Goal: Contribute content

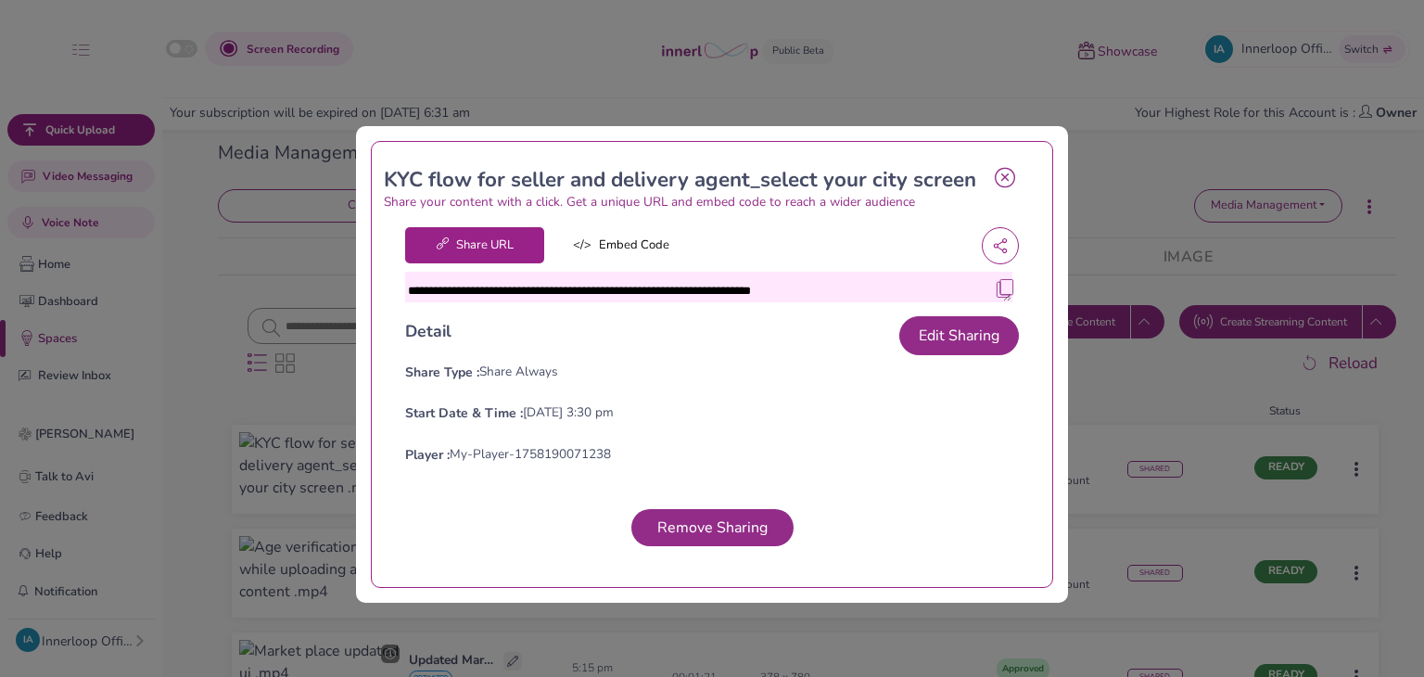
drag, startPoint x: 0, startPoint y: 0, endPoint x: 992, endPoint y: 162, distance: 1005.4
click at [995, 167] on icon at bounding box center [1005, 177] width 20 height 21
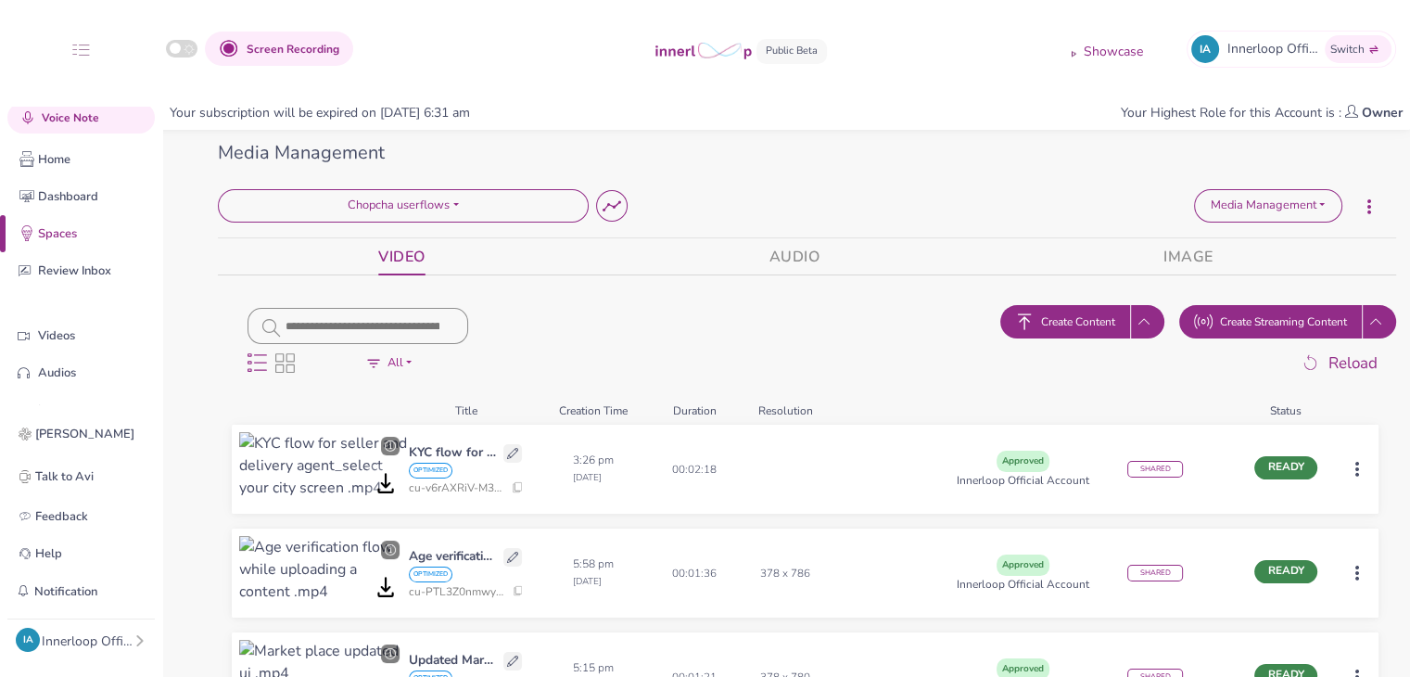
click at [1076, 324] on span "Create Content" at bounding box center [1078, 321] width 74 height 17
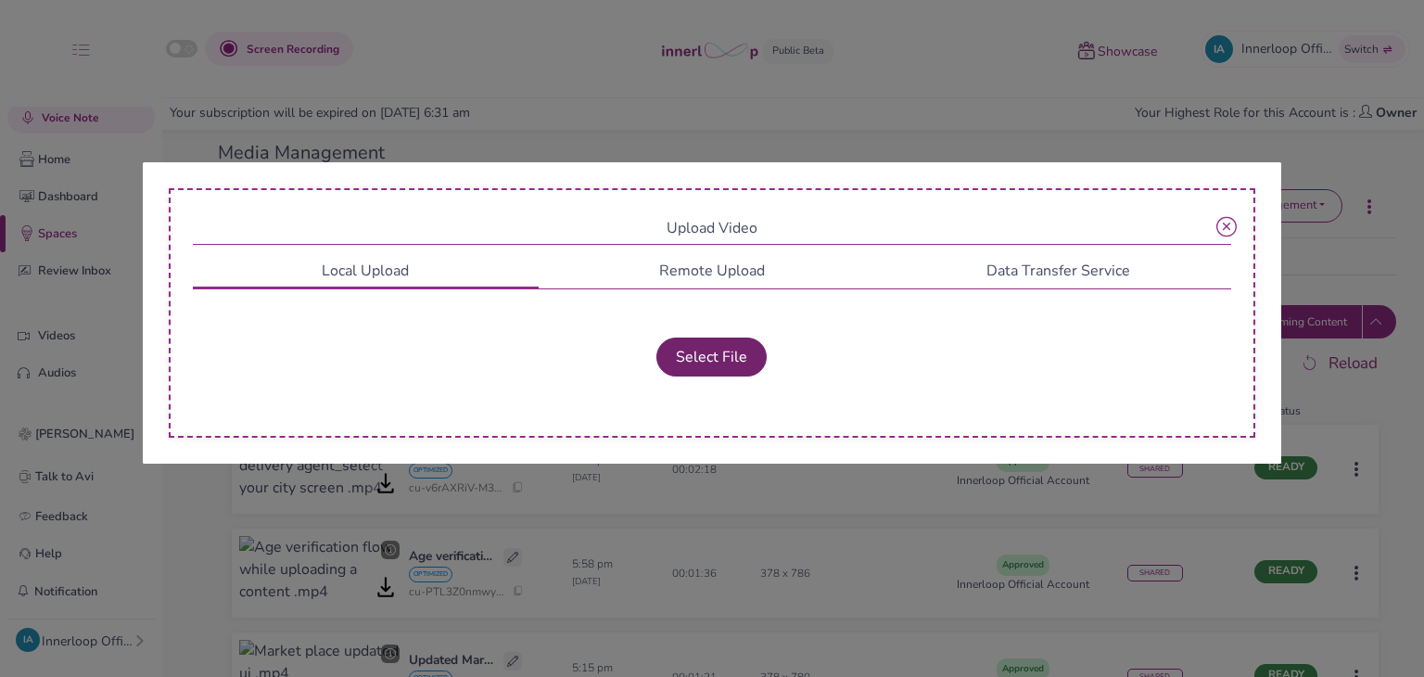
click at [731, 350] on button "Select File" at bounding box center [712, 357] width 110 height 39
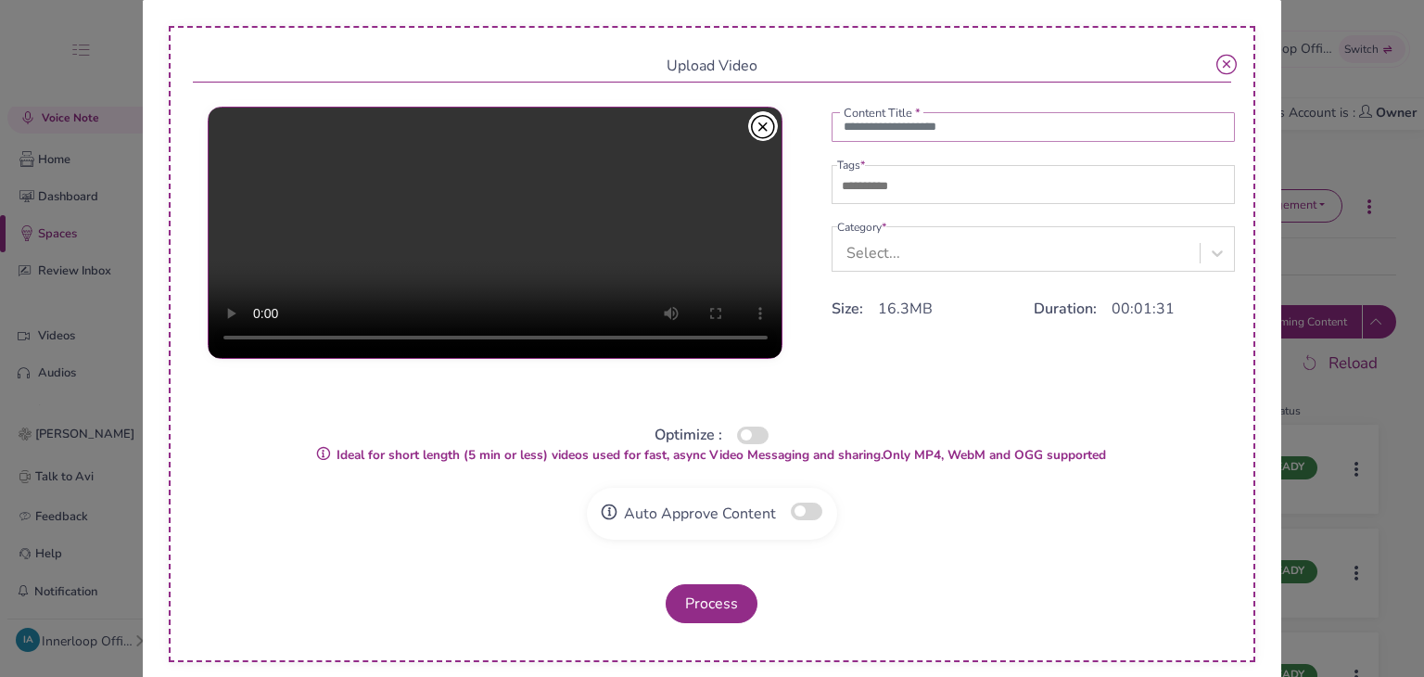
click at [938, 134] on input "text" at bounding box center [1034, 127] width 404 height 30
paste input "**********"
type input "**********"
click at [922, 179] on input "text" at bounding box center [902, 186] width 130 height 22
type input "***"
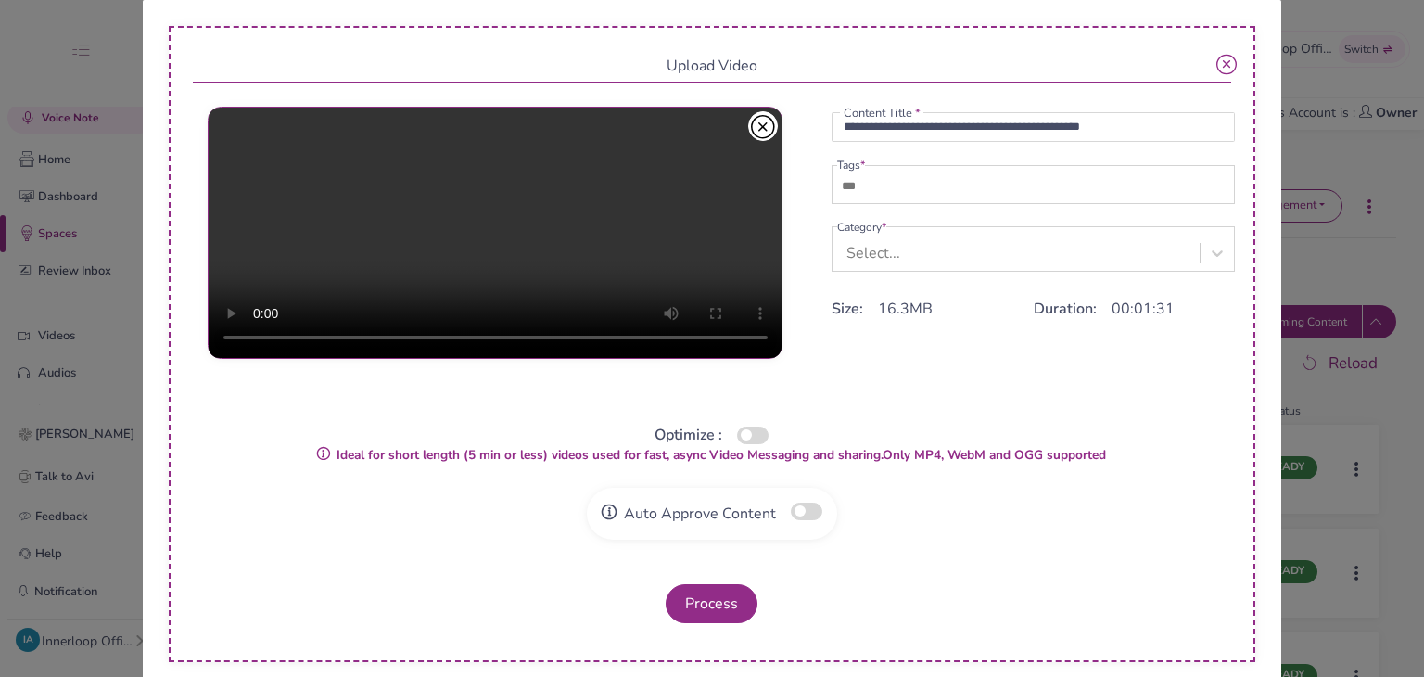
click at [875, 249] on div "Select..." at bounding box center [874, 253] width 54 height 22
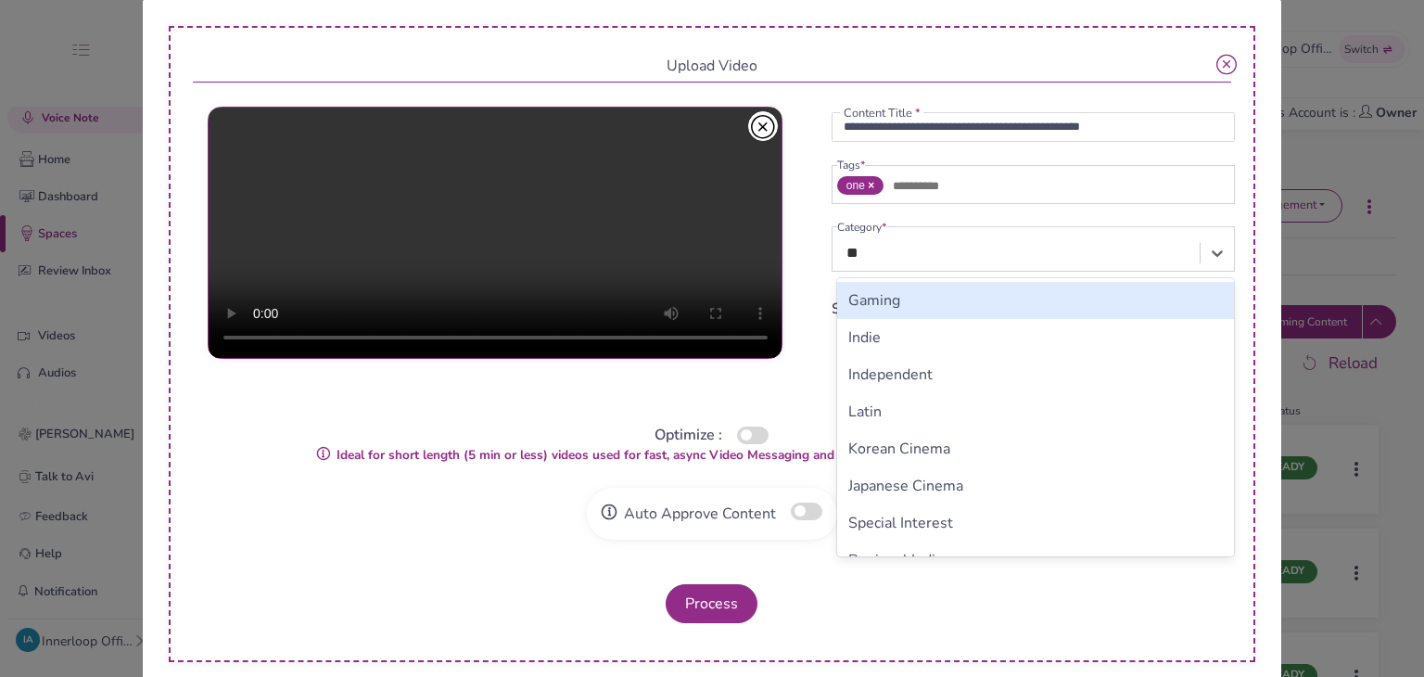
type input "*"
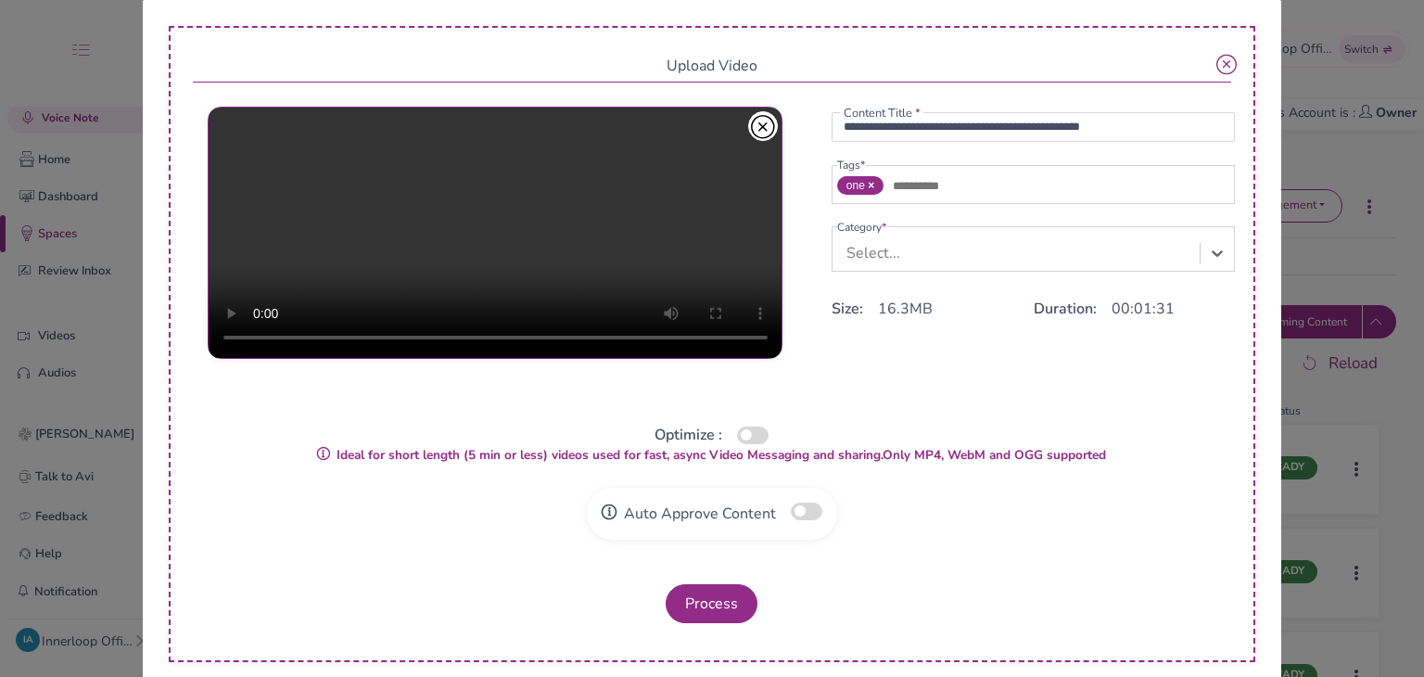
click at [881, 254] on div "Select..." at bounding box center [874, 253] width 54 height 22
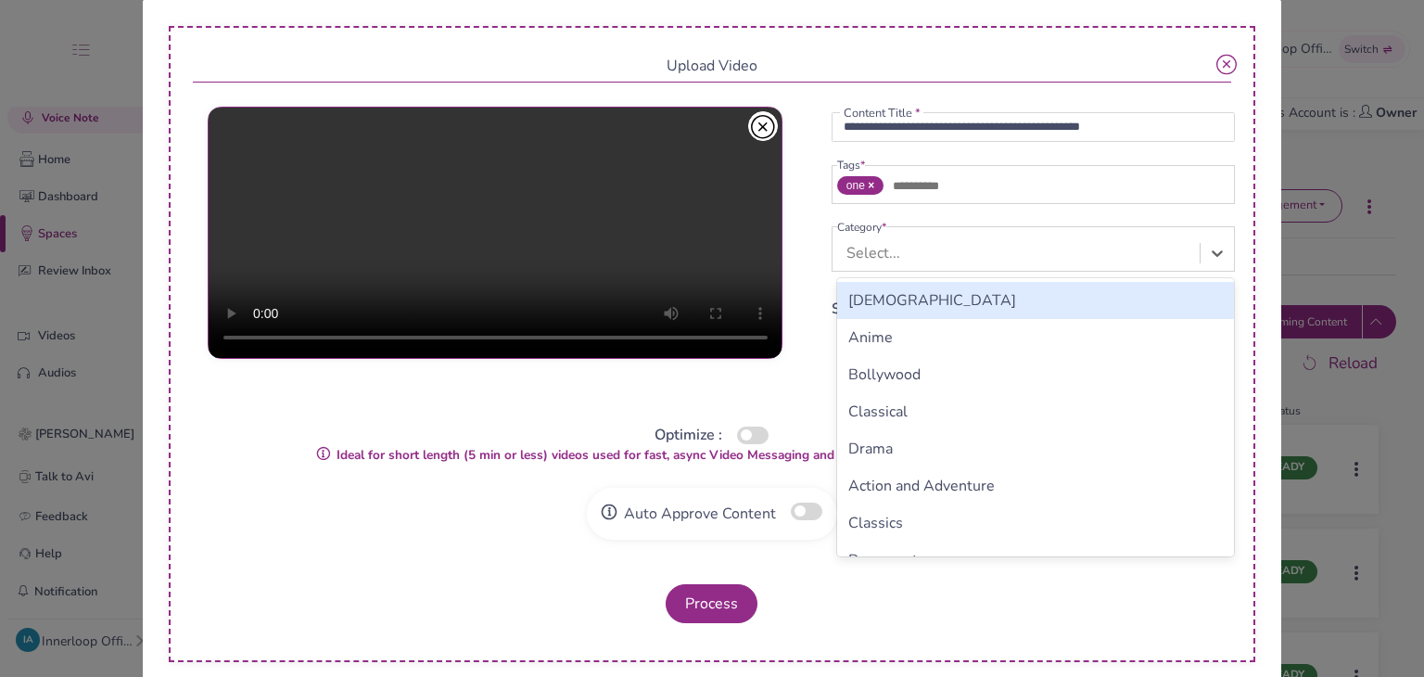
click at [881, 254] on div "Select..." at bounding box center [874, 253] width 54 height 22
type input "*"
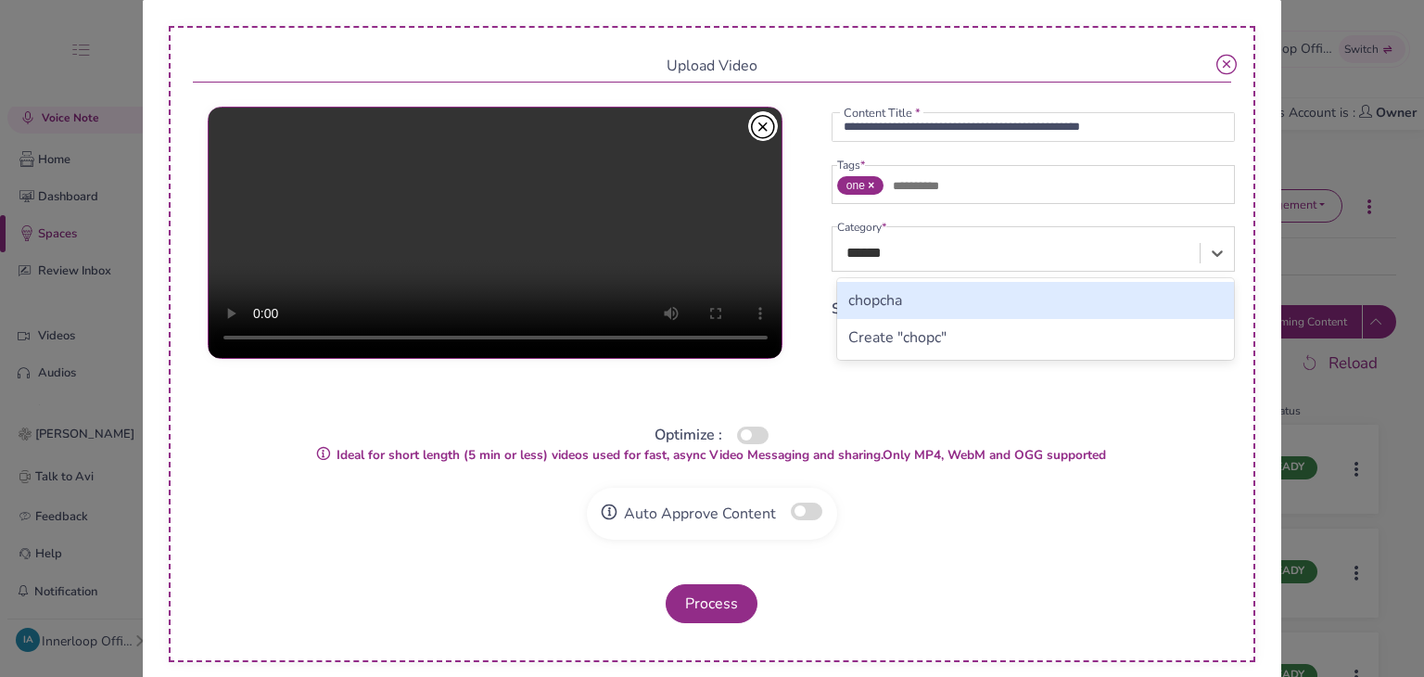
type input "*******"
click at [860, 298] on div "chopcha" at bounding box center [1036, 300] width 398 height 37
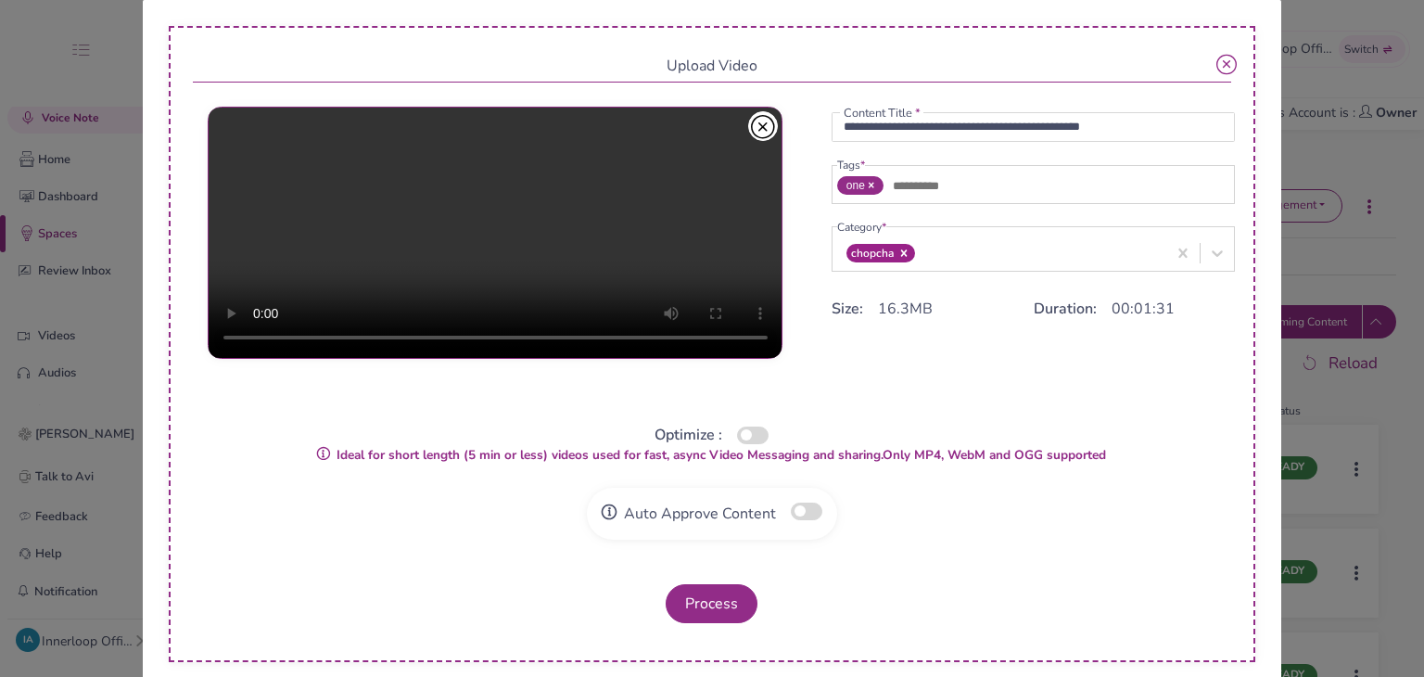
click at [749, 434] on button "button" at bounding box center [753, 436] width 32 height 18
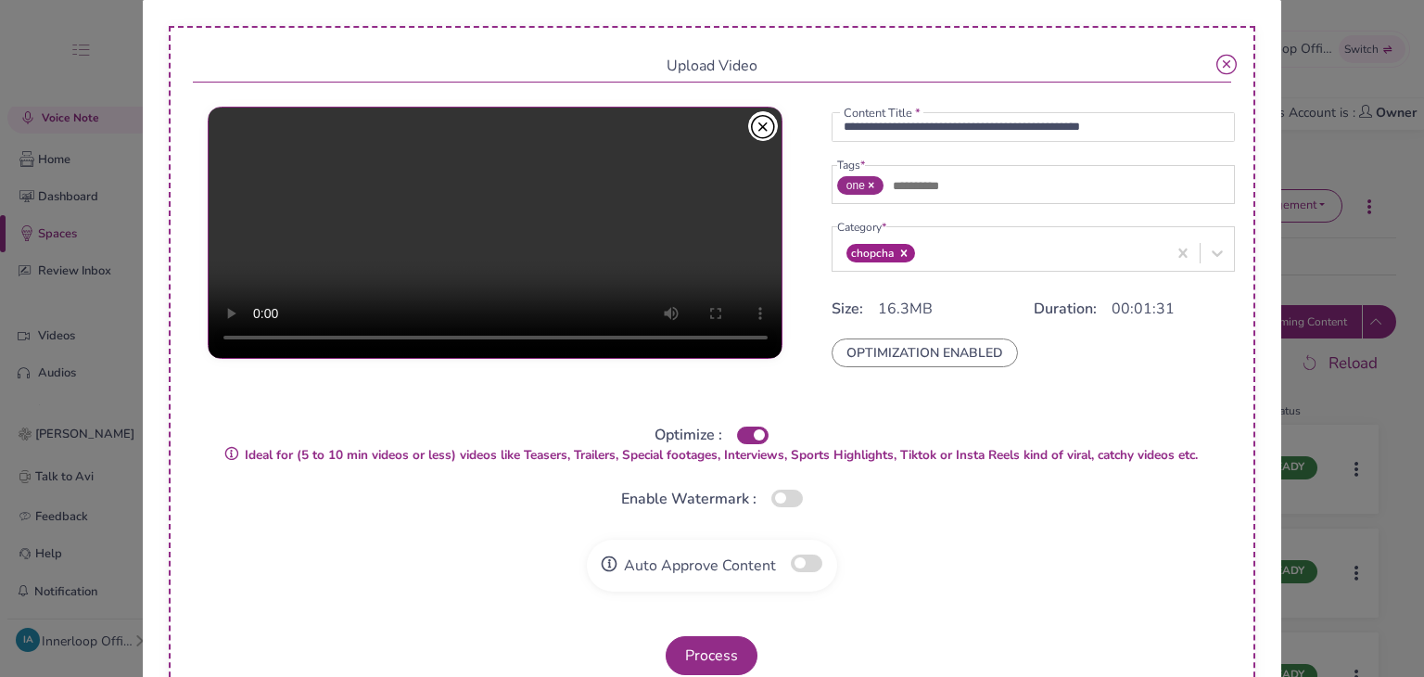
click at [800, 562] on button "button" at bounding box center [807, 564] width 32 height 18
click at [745, 650] on button "Process" at bounding box center [712, 655] width 92 height 39
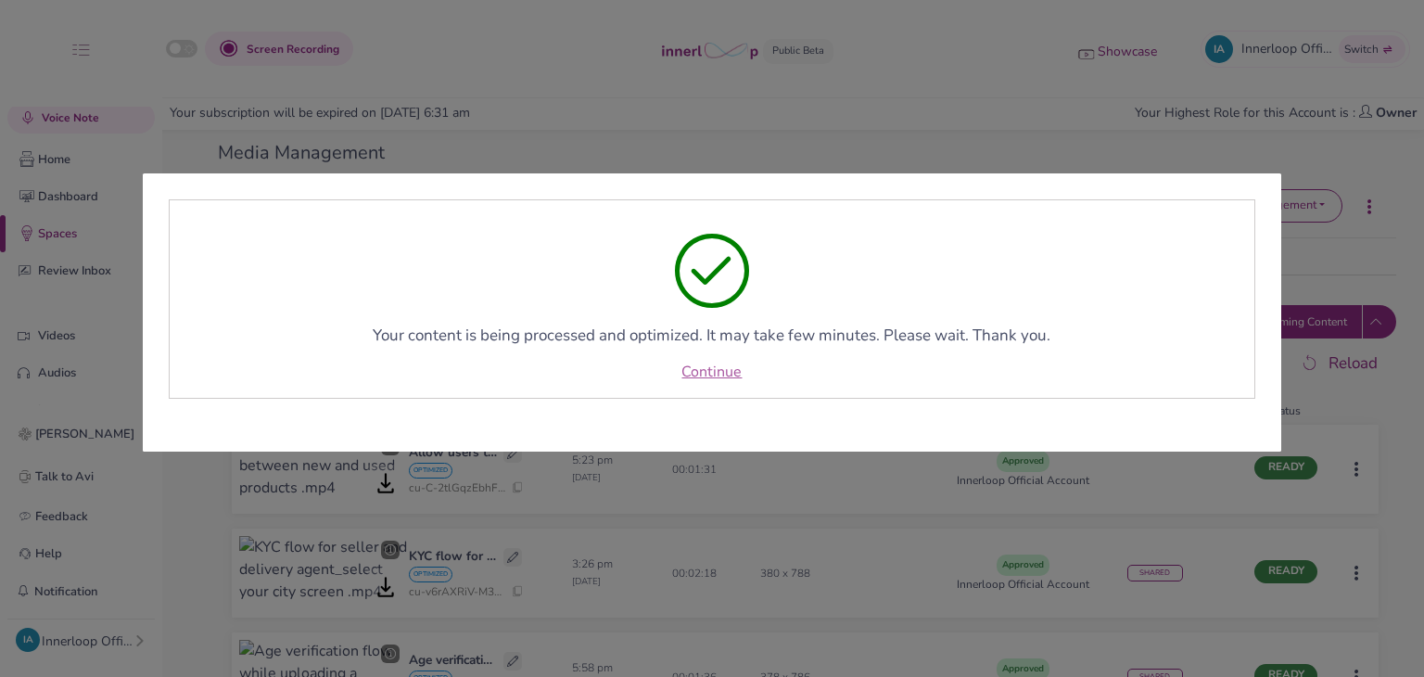
click at [727, 371] on link "Continue" at bounding box center [712, 372] width 60 height 22
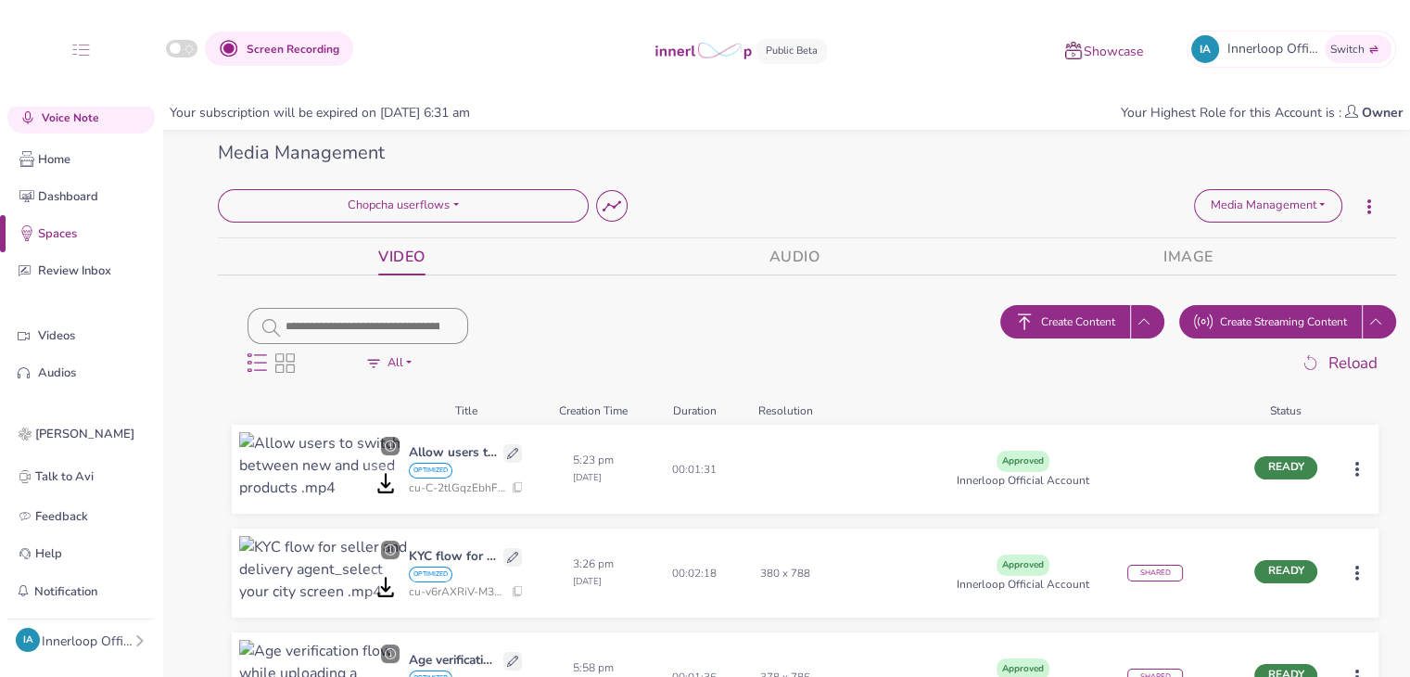
click at [1354, 473] on html "Screen Recording Showcase IA Innerloop Official Switch Quick Upload Video Messa…" at bounding box center [705, 338] width 1410 height 677
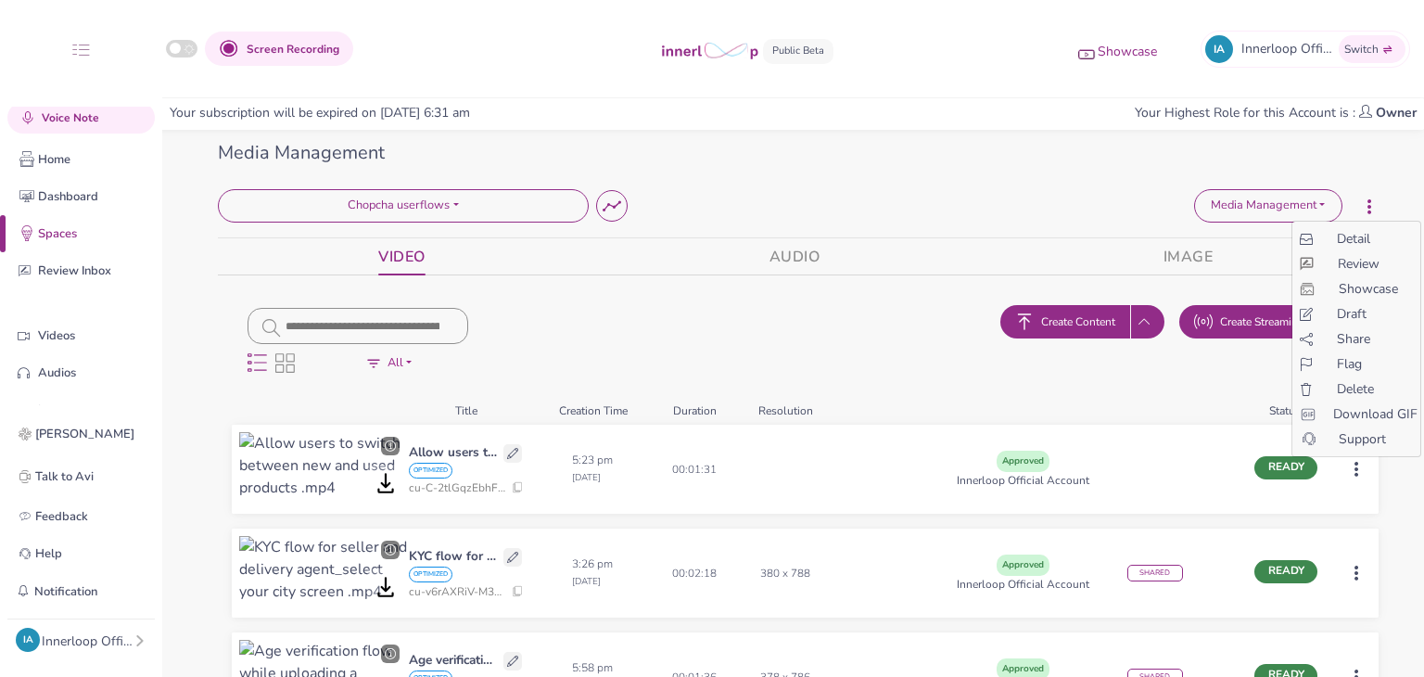
click at [1345, 338] on span "Share" at bounding box center [1353, 338] width 33 height 19
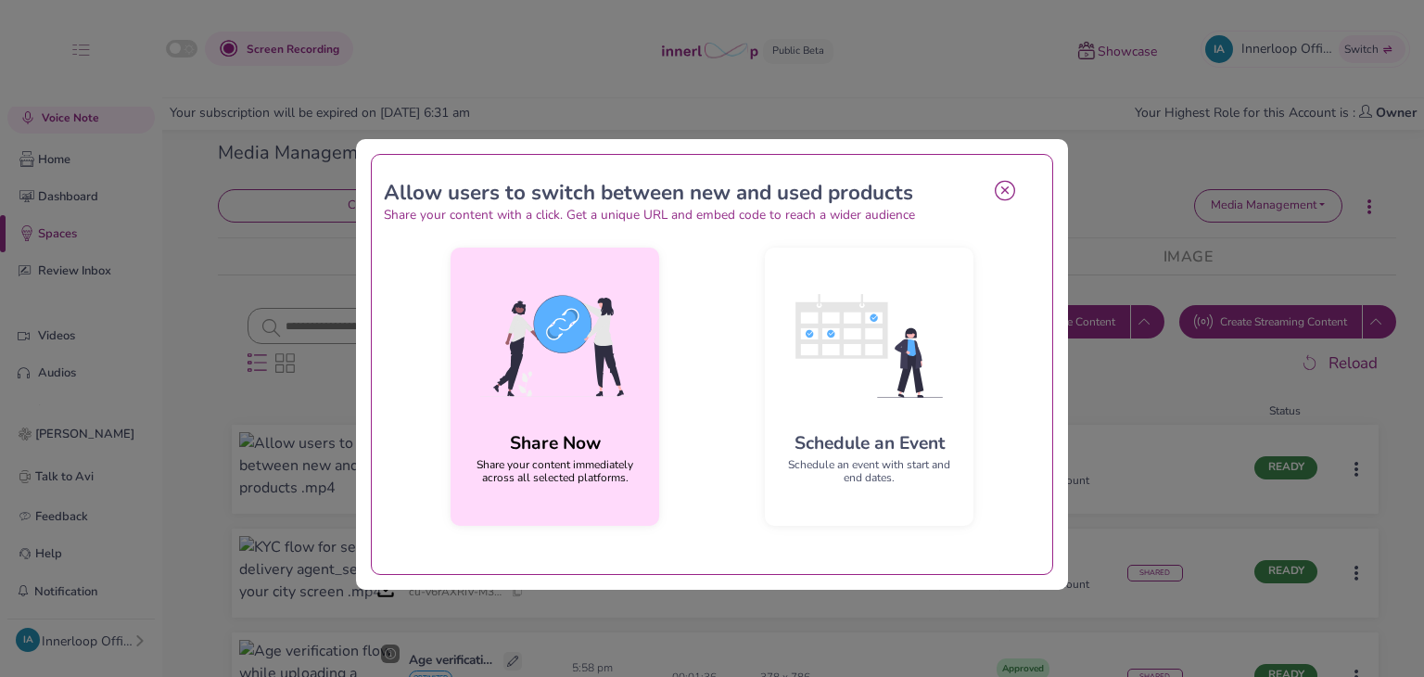
click at [616, 354] on img at bounding box center [554, 345] width 179 height 167
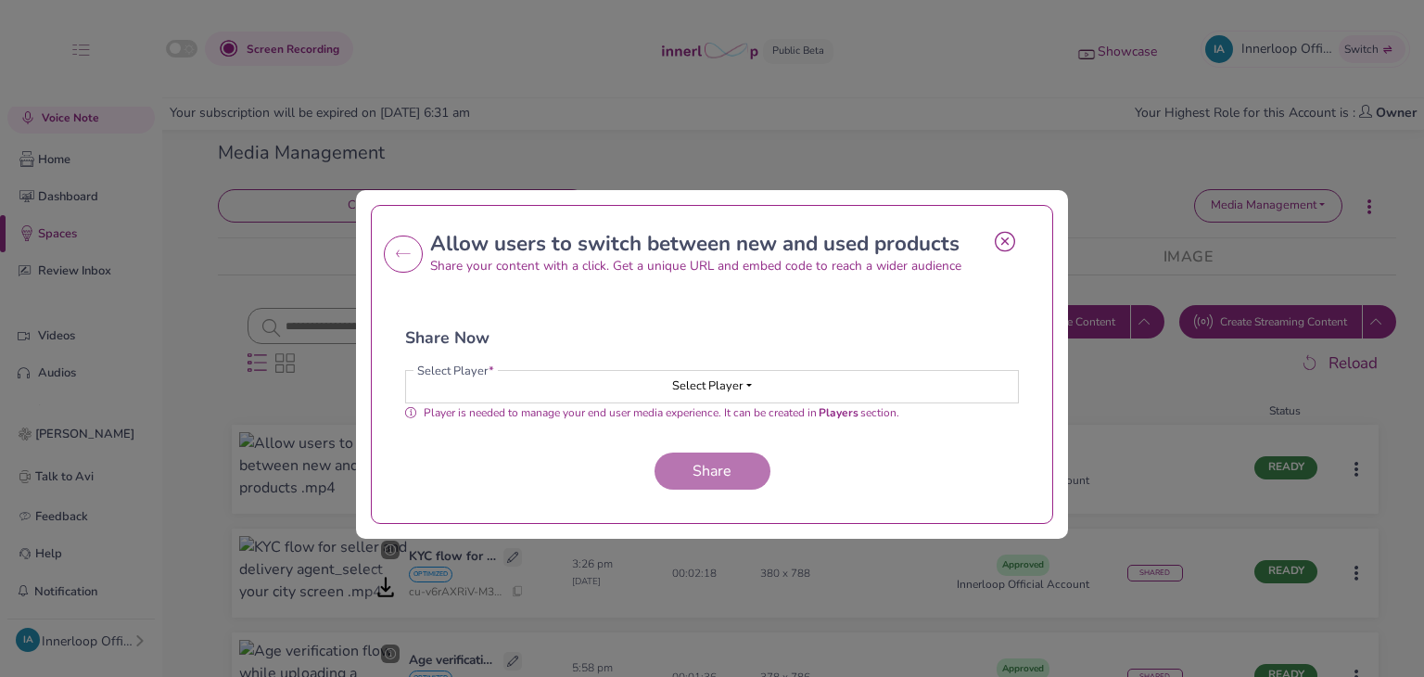
click at [686, 384] on span "Select Player" at bounding box center [707, 385] width 71 height 17
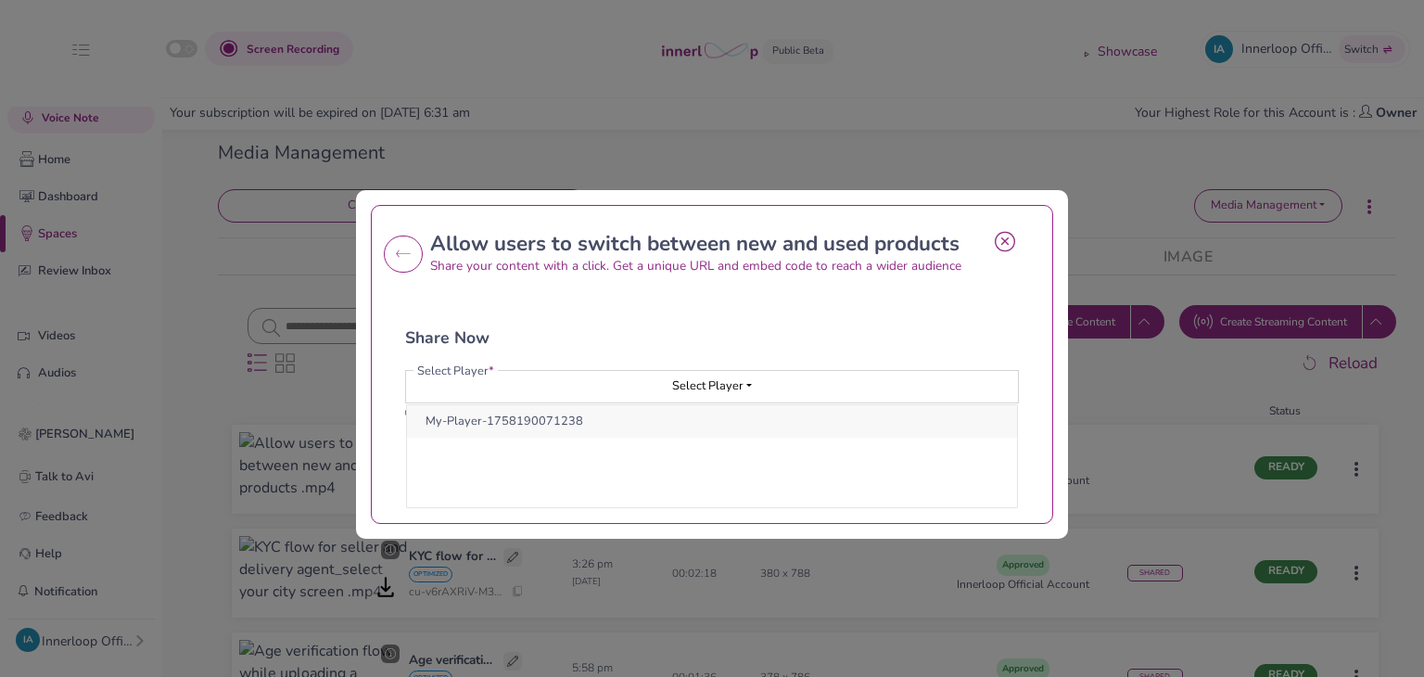
click at [666, 434] on button "My-Player-1758190071238" at bounding box center [712, 421] width 610 height 32
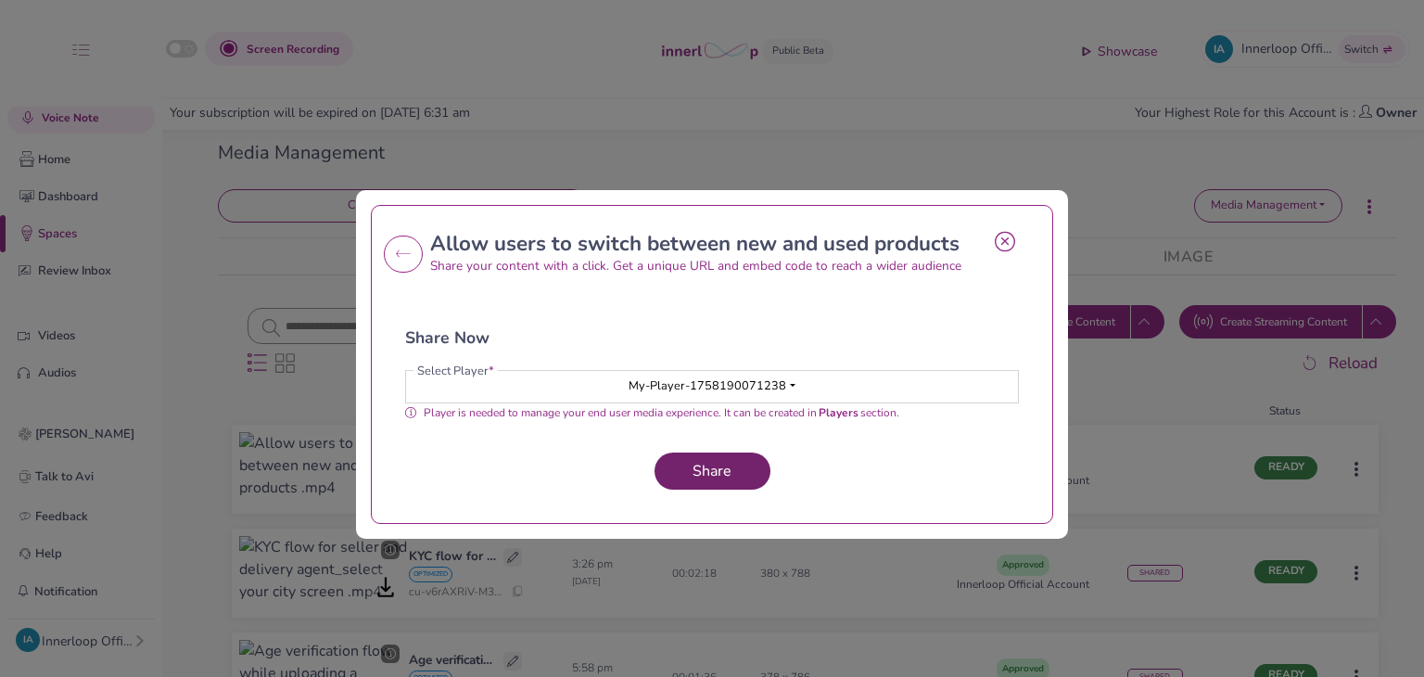
click at [699, 472] on span "Share" at bounding box center [712, 471] width 54 height 20
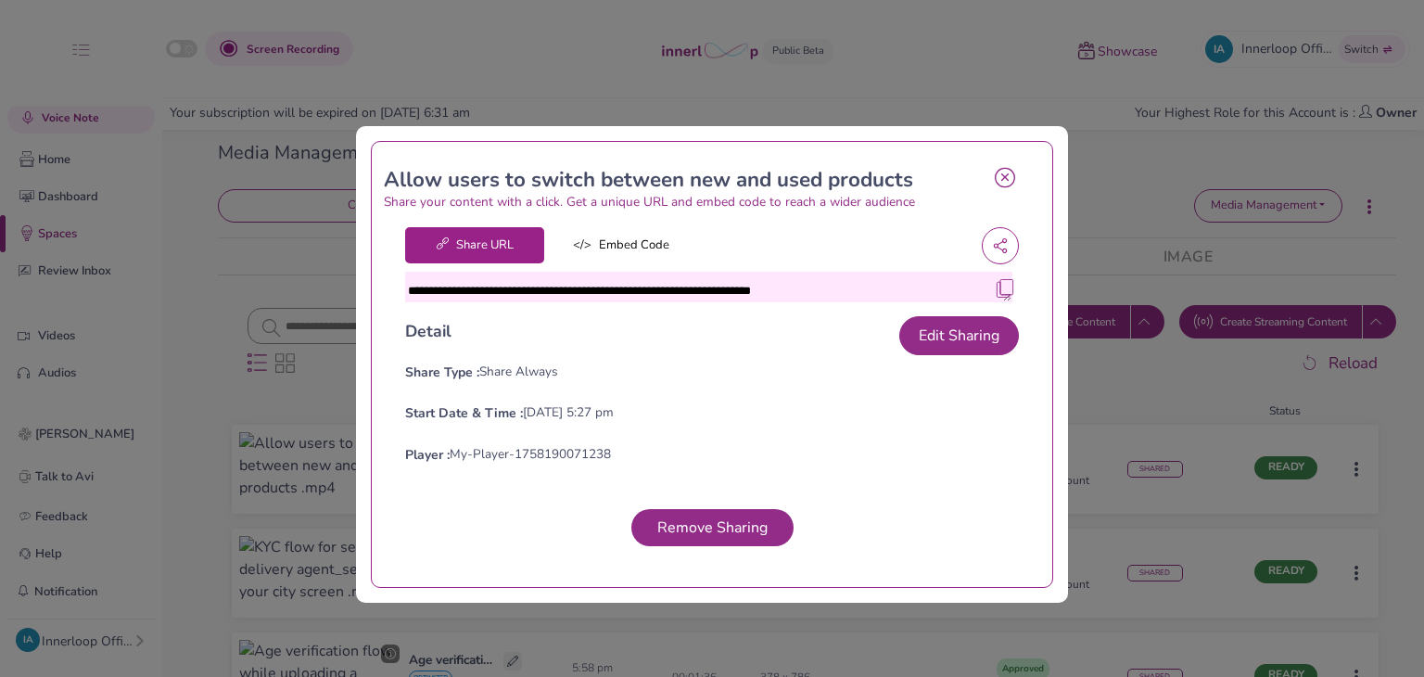
click at [1001, 288] on img at bounding box center [1005, 288] width 19 height 19
